Goal: Obtain resource: Download file/media

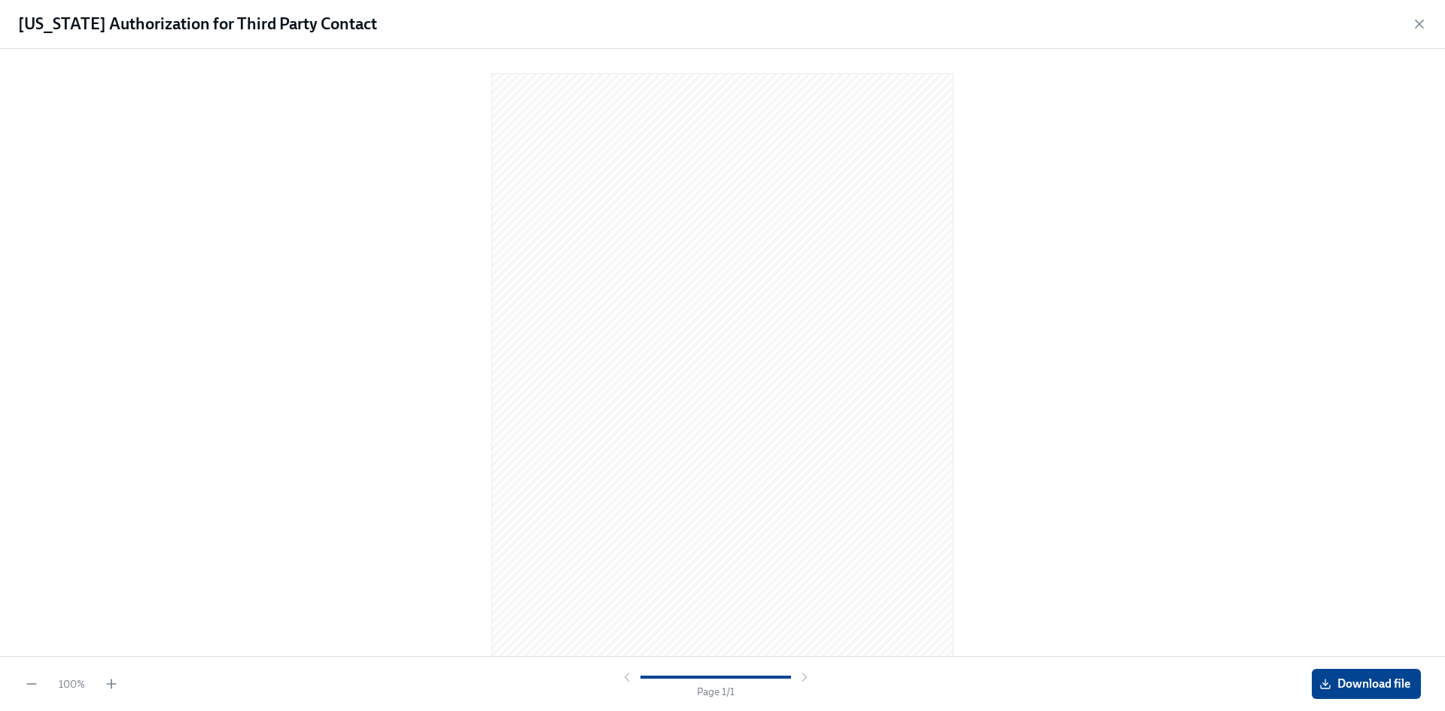
click at [1428, 20] on div "[US_STATE] Authorization for Third Party Contact" at bounding box center [722, 24] width 1445 height 49
click at [1424, 23] on icon "button" at bounding box center [1419, 24] width 15 height 15
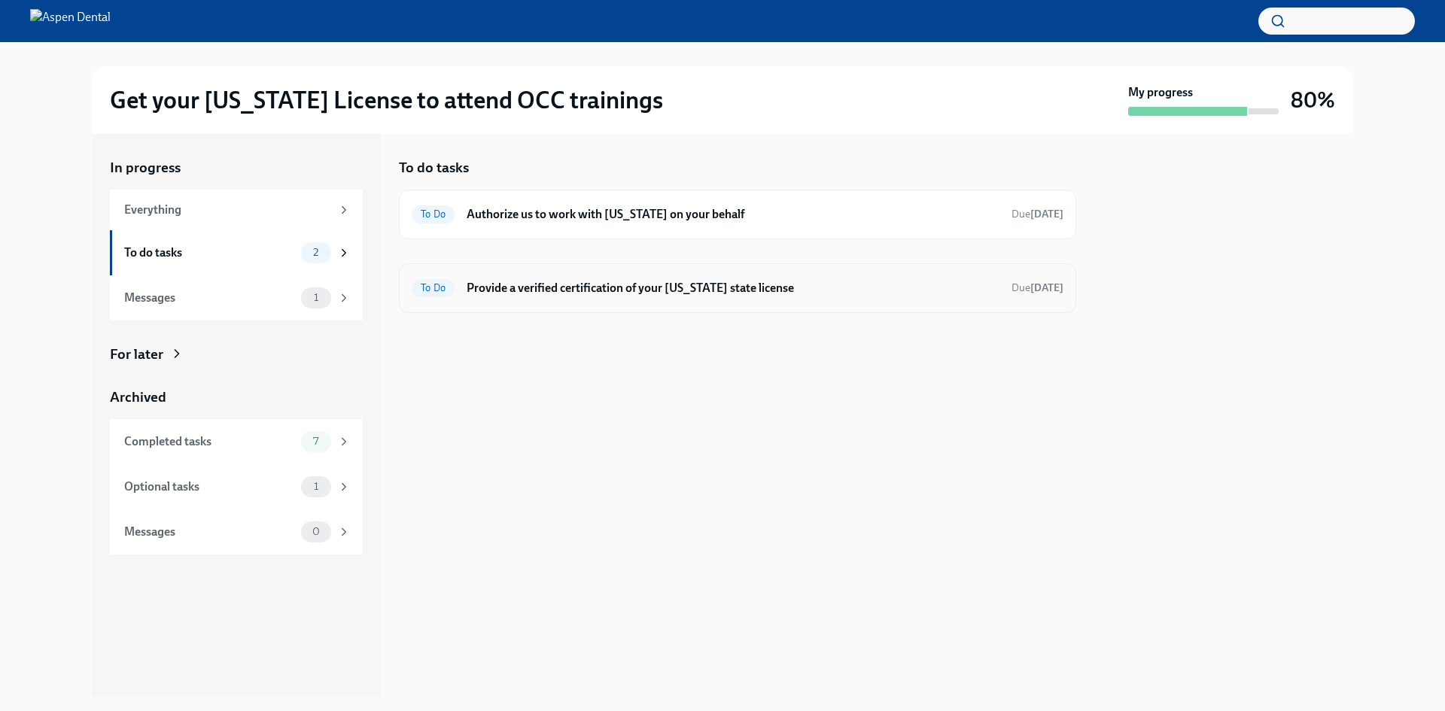
click at [626, 281] on h6 "Provide a verified certification of your [US_STATE] state license" at bounding box center [733, 288] width 533 height 17
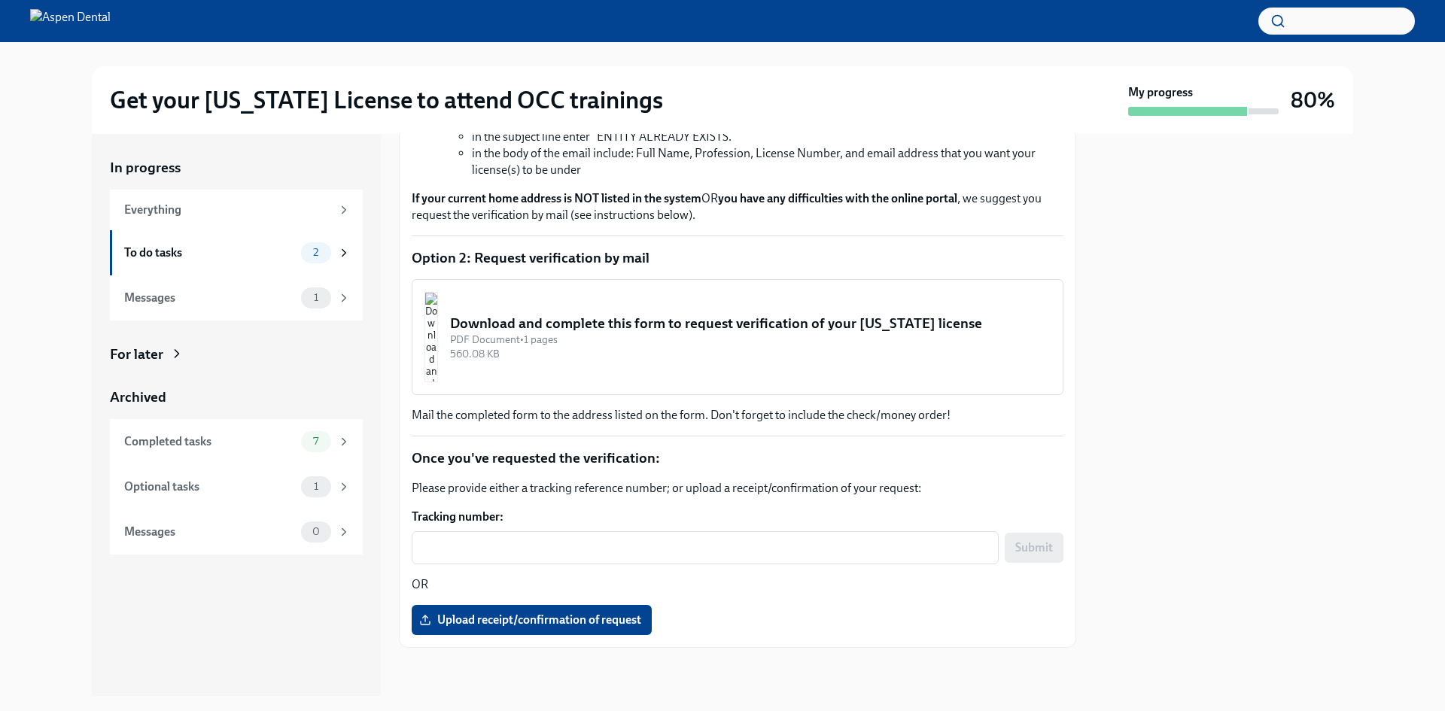
scroll to position [648, 0]
click at [524, 316] on div "Download and complete this form to request verification of your [US_STATE] lice…" at bounding box center [750, 324] width 601 height 20
